Goal: Find specific page/section: Find specific page/section

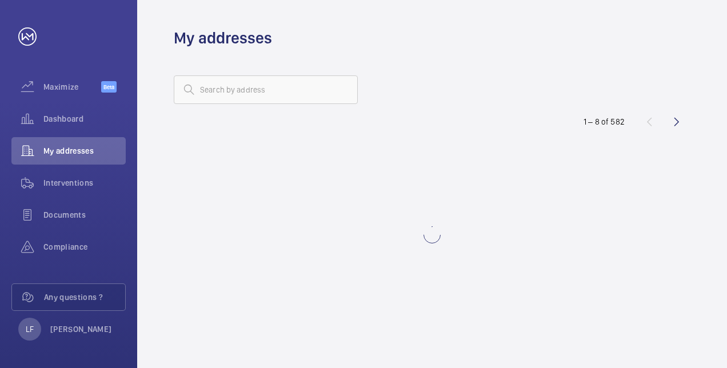
click at [263, 86] on input "text" at bounding box center [266, 89] width 184 height 29
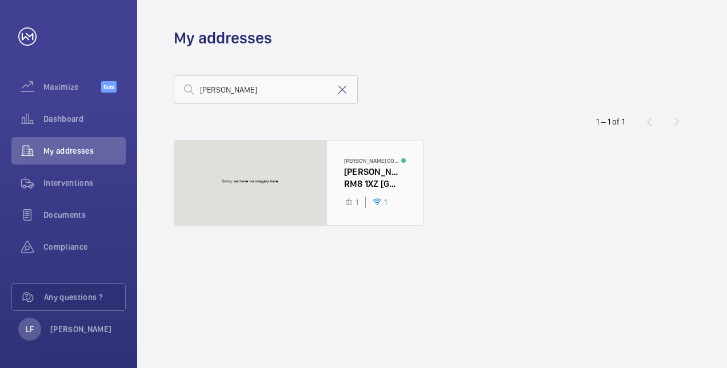
type input "[PERSON_NAME]"
click at [348, 178] on div at bounding box center [298, 183] width 249 height 85
